Goal: Check status: Check status

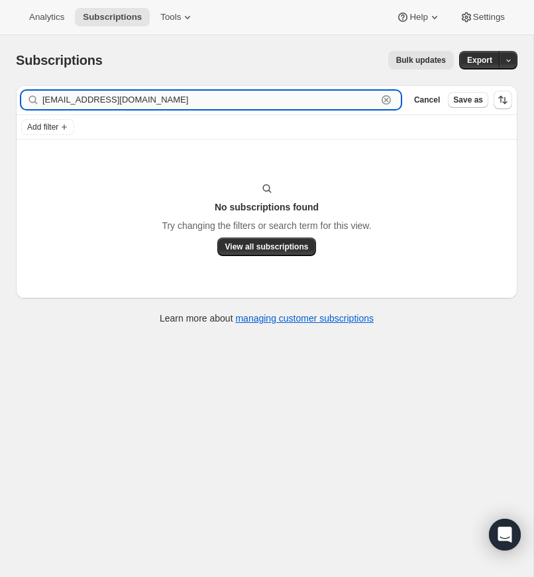
click at [197, 102] on input "[EMAIL_ADDRESS][DOMAIN_NAME]" at bounding box center [209, 100] width 334 height 19
drag, startPoint x: 386, startPoint y: 98, endPoint x: 269, endPoint y: 89, distance: 117.5
click at [385, 98] on icon "button" at bounding box center [385, 99] width 13 height 13
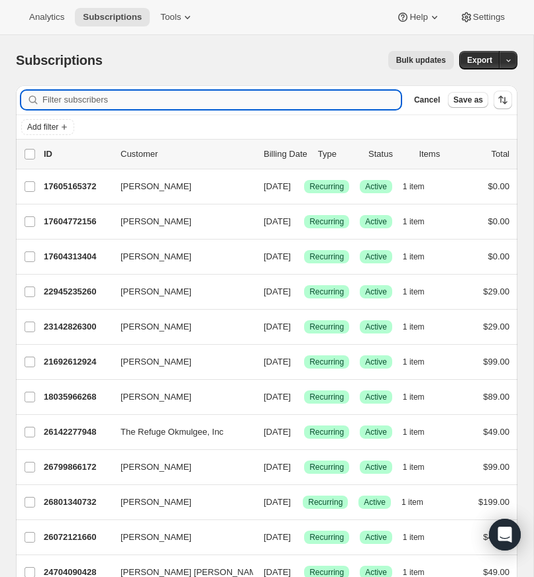
paste input "[EMAIL_ADDRESS][DOMAIN_NAME]"
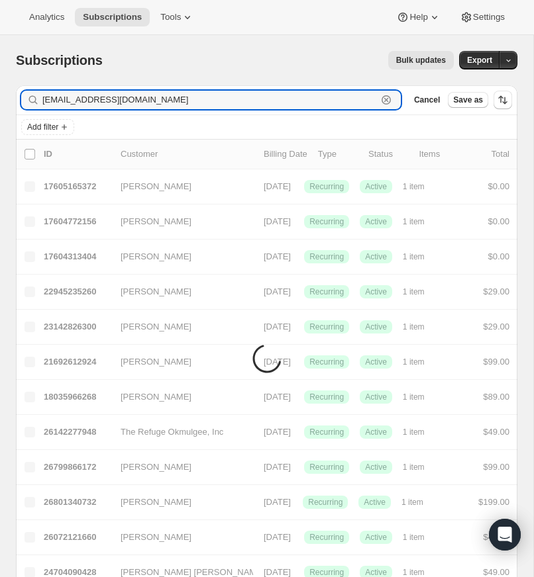
type input "[EMAIL_ADDRESS][DOMAIN_NAME]"
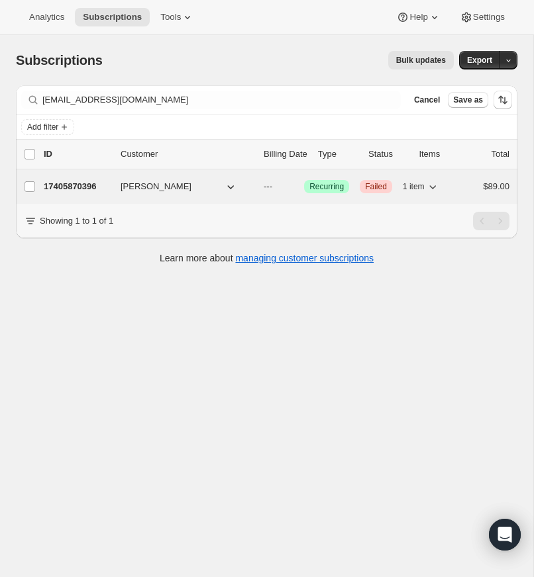
click at [71, 185] on p "17405870396" at bounding box center [77, 186] width 66 height 13
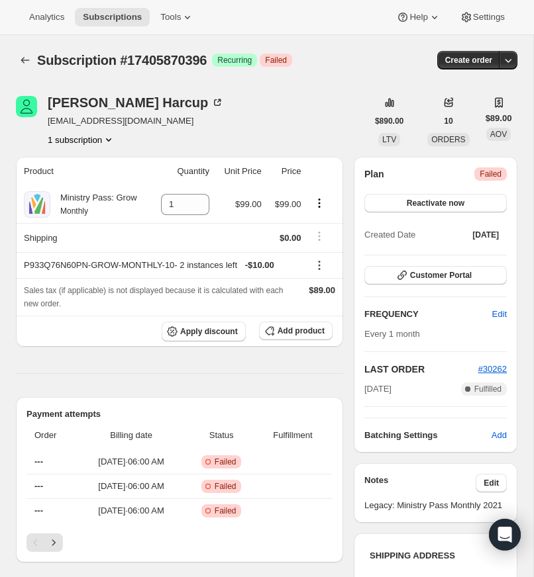
drag, startPoint x: 493, startPoint y: 165, endPoint x: 493, endPoint y: 193, distance: 27.8
click at [492, 146] on div "[PERSON_NAME] [EMAIL_ADDRESS][DOMAIN_NAME] 1 subscription $890.00 LTV 10 ORDERS…" at bounding box center [266, 121] width 501 height 50
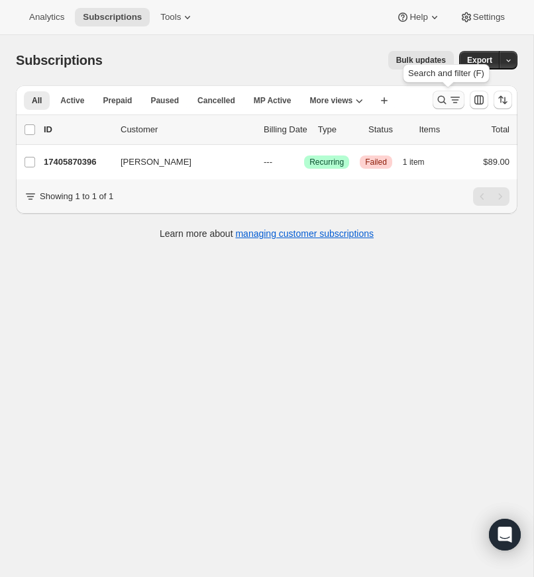
click at [440, 96] on icon "Search and filter results" at bounding box center [442, 100] width 9 height 9
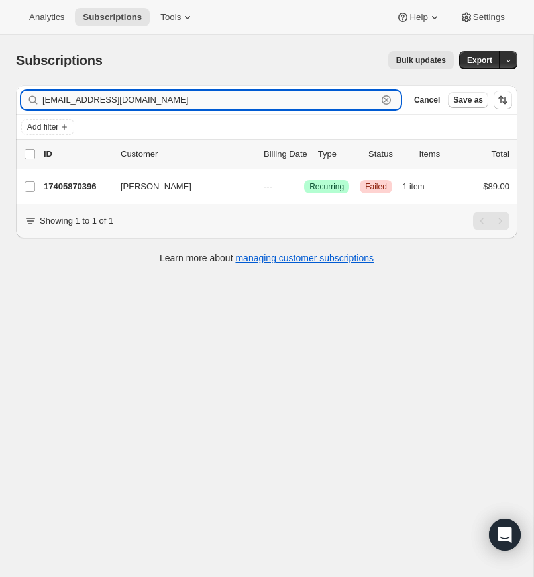
click at [383, 97] on icon "button" at bounding box center [385, 99] width 13 height 13
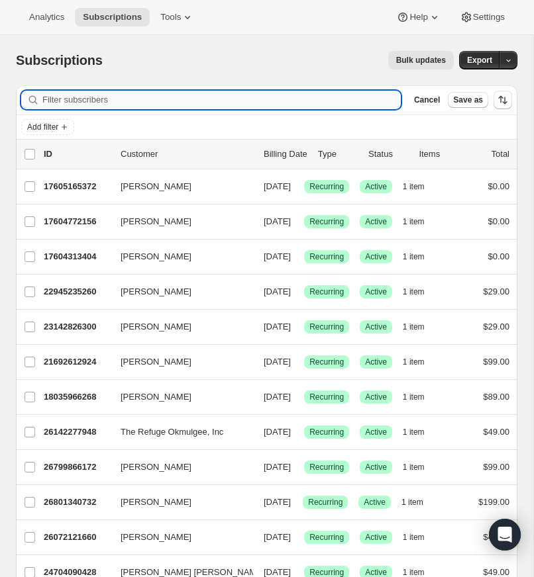
paste input "[DEMOGRAPHIC_DATA] [DEMOGRAPHIC_DATA] MISERICORDIA"
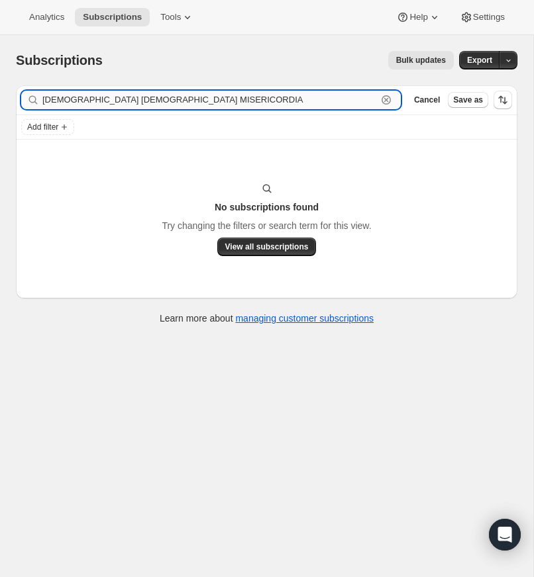
drag, startPoint x: 194, startPoint y: 99, endPoint x: 142, endPoint y: 101, distance: 52.3
click at [142, 101] on input "[DEMOGRAPHIC_DATA] [DEMOGRAPHIC_DATA] MISERICORDIA" at bounding box center [209, 100] width 334 height 19
drag, startPoint x: 68, startPoint y: 100, endPoint x: 41, endPoint y: 100, distance: 26.5
click at [41, 100] on div "[DEMOGRAPHIC_DATA] Clear" at bounding box center [210, 100] width 379 height 19
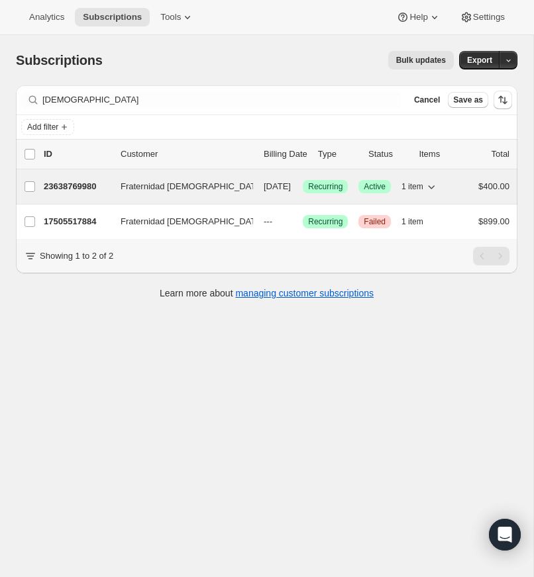
click at [131, 187] on span "Fraternidad [DEMOGRAPHIC_DATA]" at bounding box center [192, 186] width 143 height 13
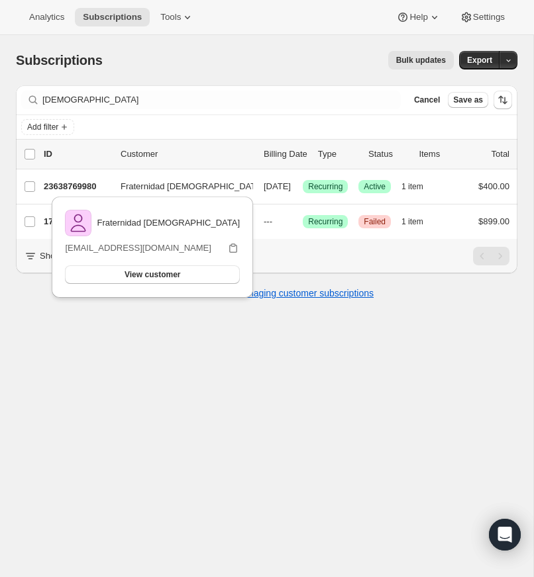
drag, startPoint x: 68, startPoint y: 382, endPoint x: 52, endPoint y: 345, distance: 40.1
click at [61, 368] on div "Subscriptions. This page is ready Subscriptions Bulk updates More actions Bulk …" at bounding box center [266, 323] width 533 height 577
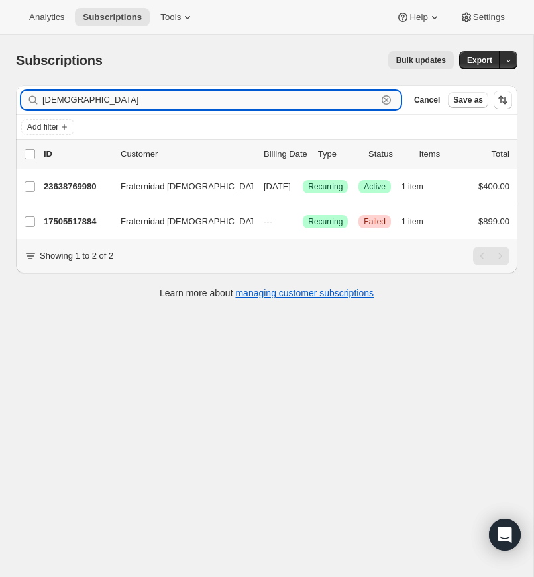
drag, startPoint x: 96, startPoint y: 101, endPoint x: 44, endPoint y: 103, distance: 52.4
click at [44, 103] on input "[DEMOGRAPHIC_DATA]" at bounding box center [209, 100] width 334 height 19
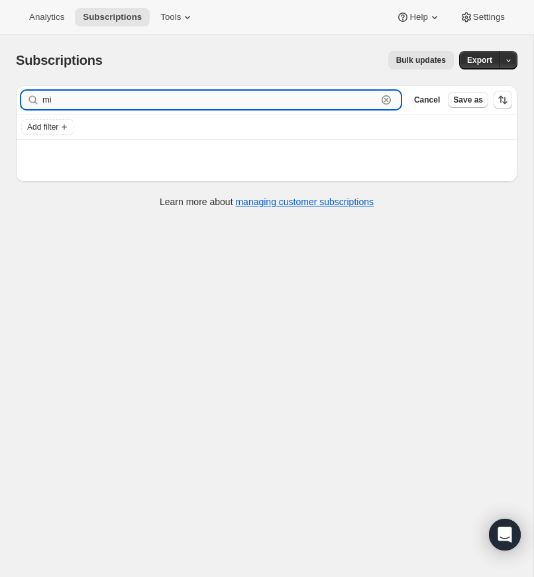
type input "m"
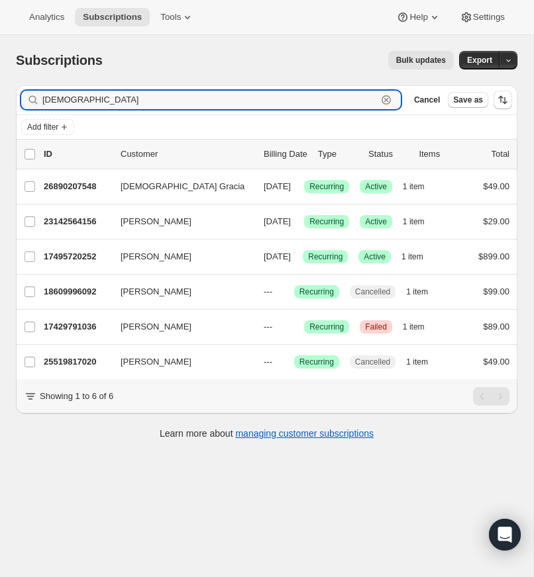
drag, startPoint x: 70, startPoint y: 101, endPoint x: 34, endPoint y: 100, distance: 36.4
click at [36, 99] on div "[DEMOGRAPHIC_DATA] Clear" at bounding box center [210, 100] width 379 height 19
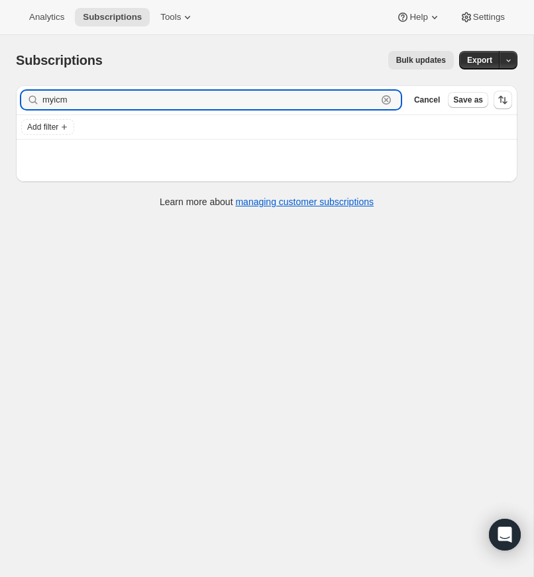
type input "myicm"
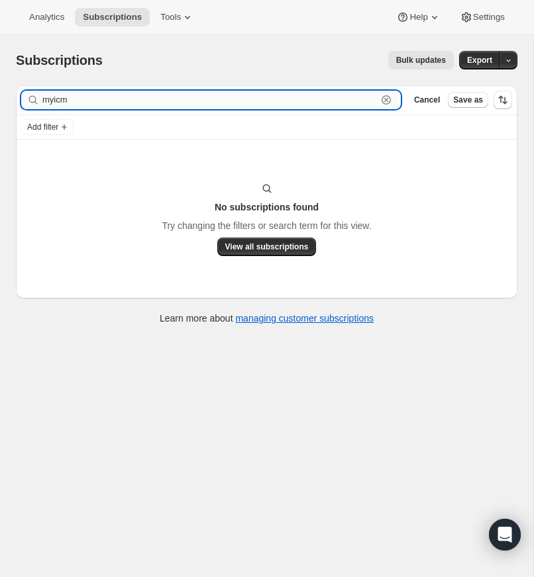
click at [191, 100] on input "myicm" at bounding box center [209, 100] width 334 height 19
click at [389, 97] on icon "button" at bounding box center [385, 99] width 13 height 13
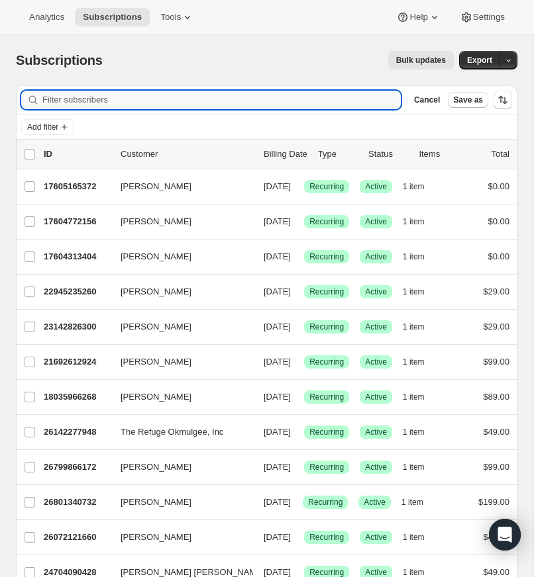
paste input "[PERSON_NAME][DOMAIN_NAME][EMAIL_ADDRESS][PERSON_NAME][PERSON_NAME][DOMAIN_NAME]"
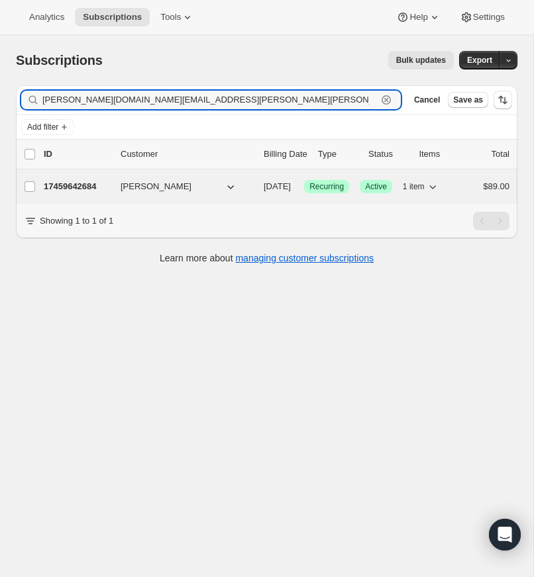
type input "[PERSON_NAME][DOMAIN_NAME][EMAIL_ADDRESS][PERSON_NAME][PERSON_NAME][DOMAIN_NAME]"
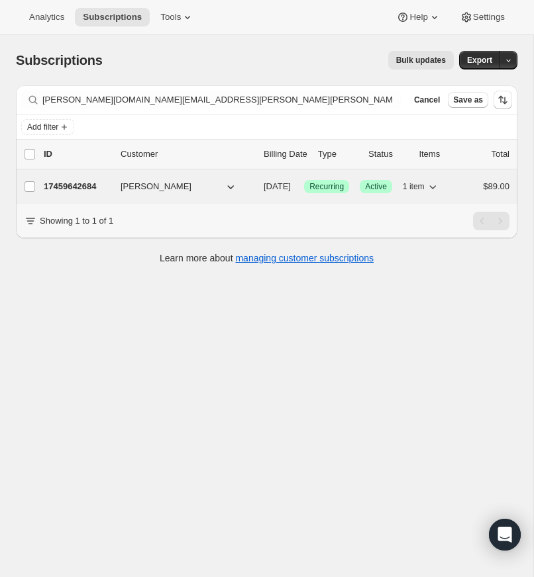
click at [96, 183] on p "17459642684" at bounding box center [77, 186] width 66 height 13
